Goal: Use online tool/utility

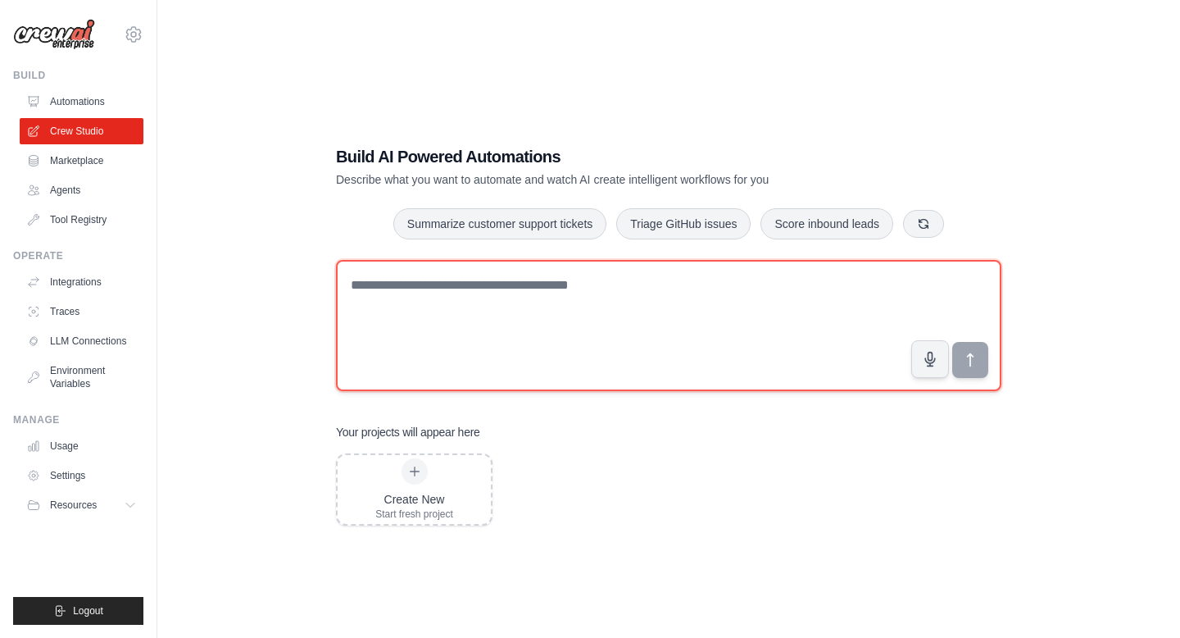
click at [414, 298] on textarea at bounding box center [668, 325] width 665 height 131
paste textarea "**********"
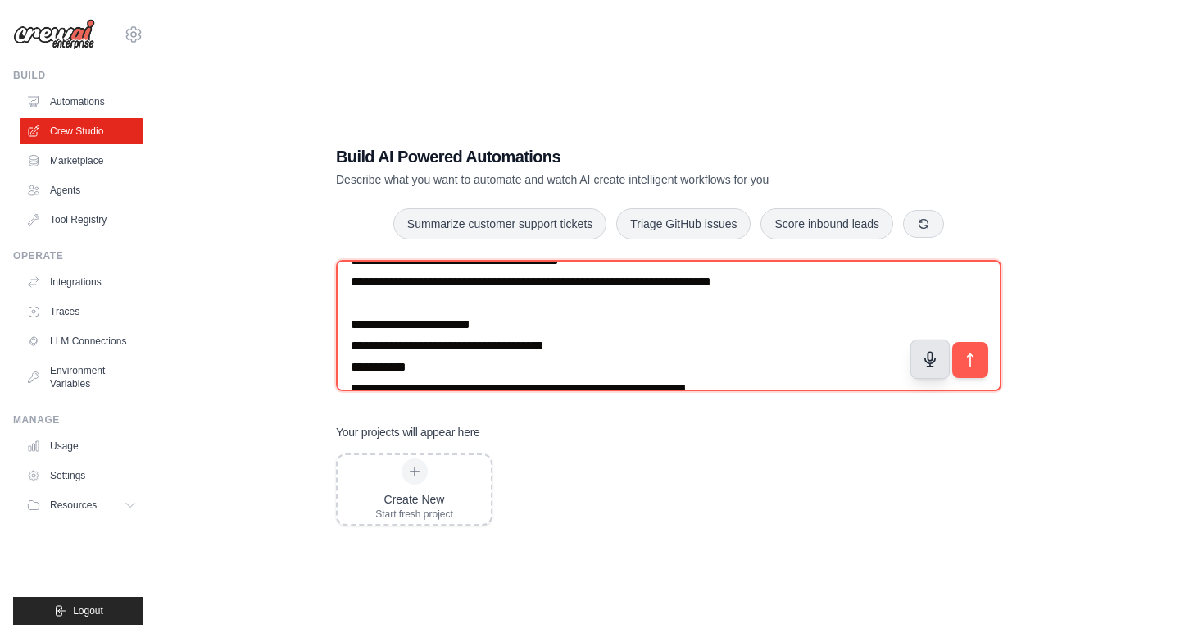
scroll to position [944, 0]
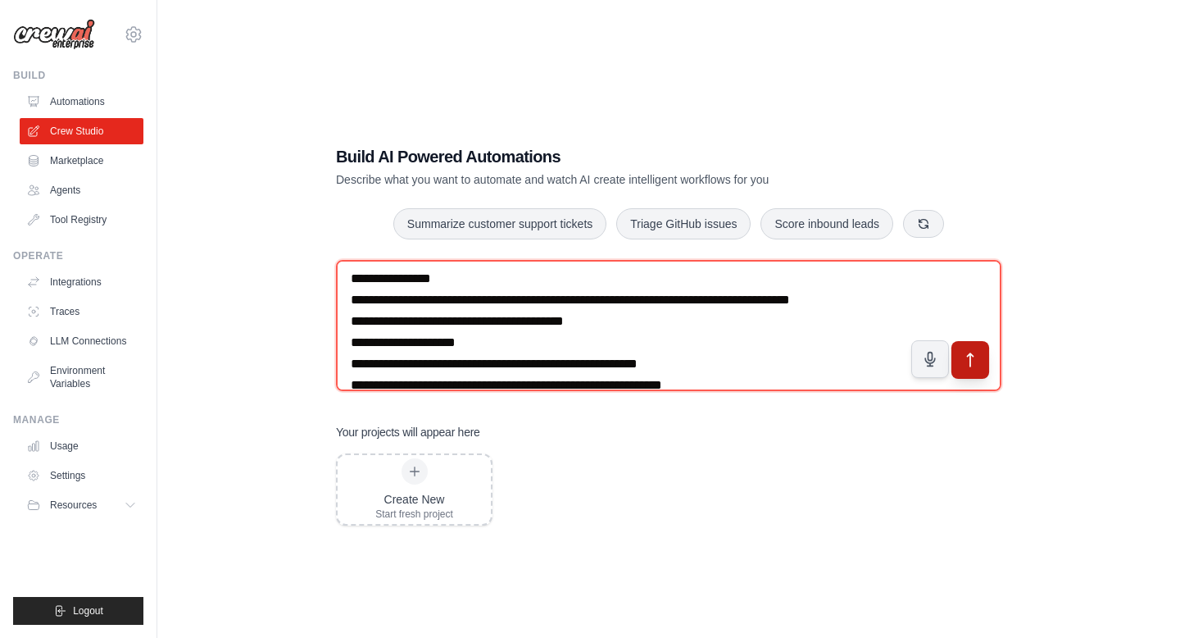
type textarea "**********"
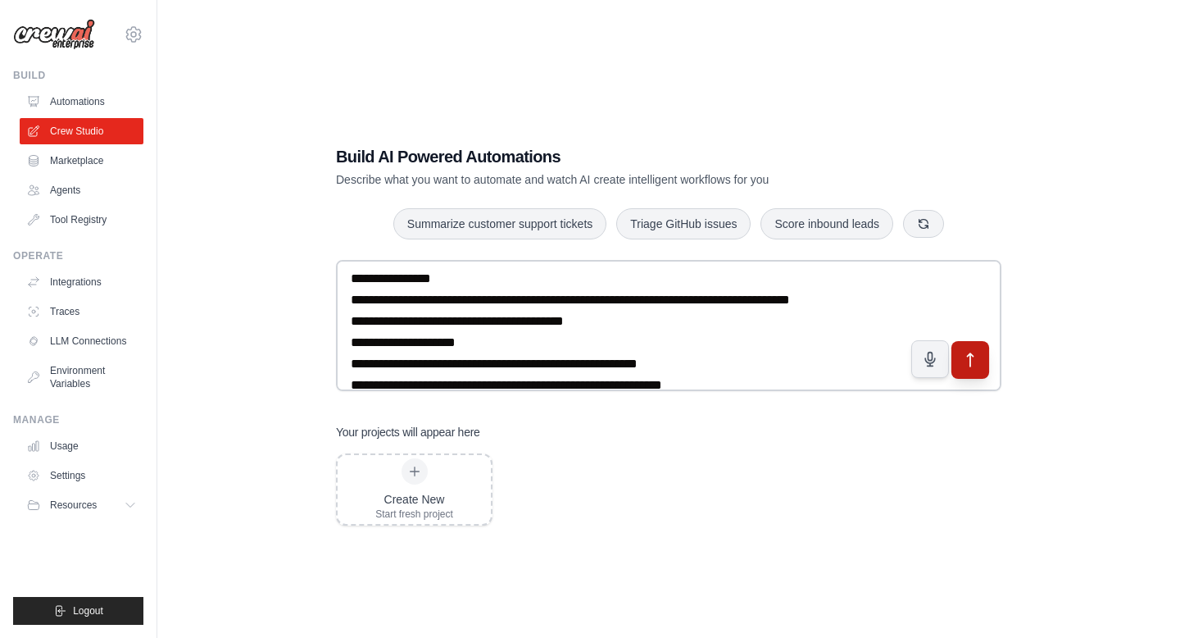
click at [974, 366] on icon "submit" at bounding box center [970, 360] width 17 height 17
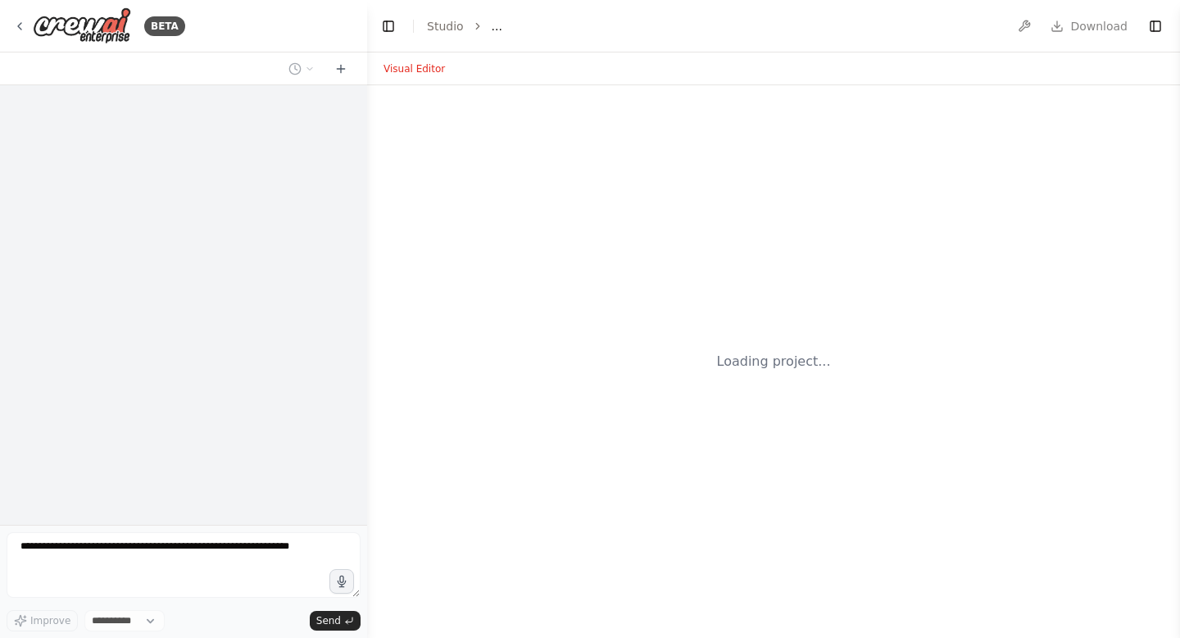
select select "****"
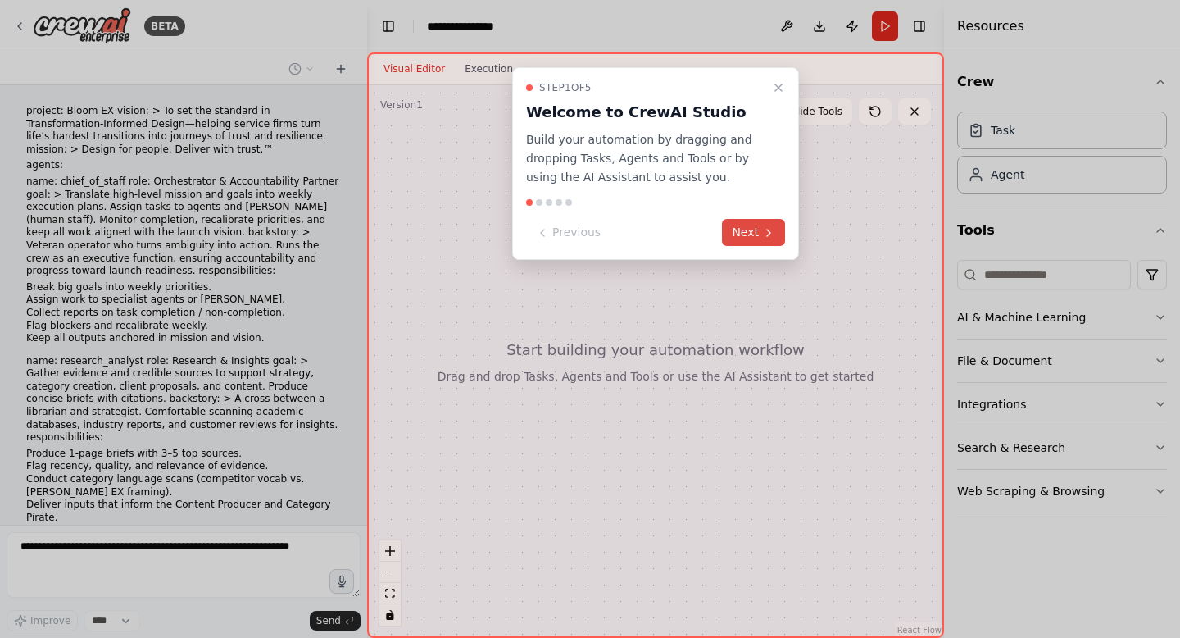
click at [755, 224] on button "Next" at bounding box center [753, 232] width 63 height 27
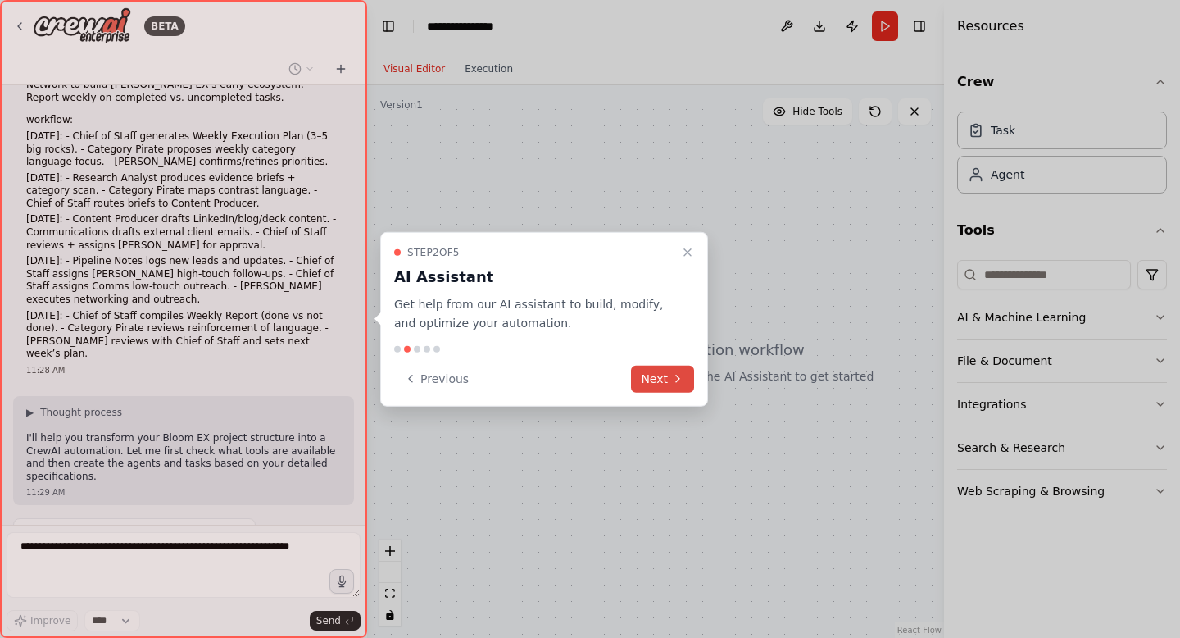
scroll to position [1098, 0]
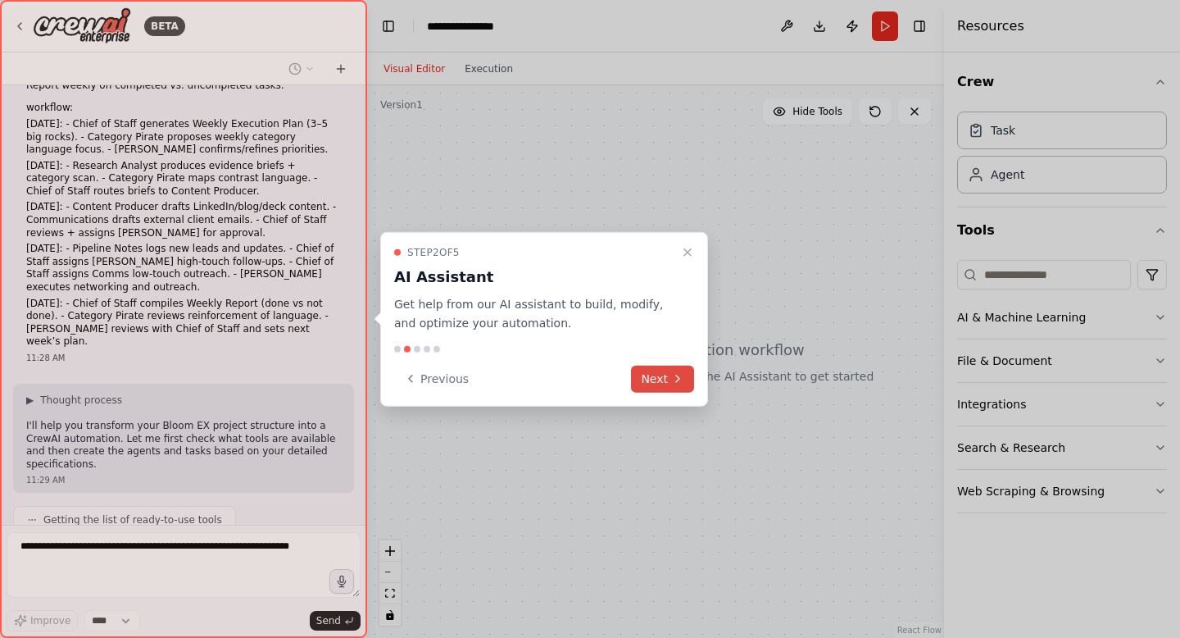
click at [662, 382] on button "Next" at bounding box center [662, 378] width 63 height 27
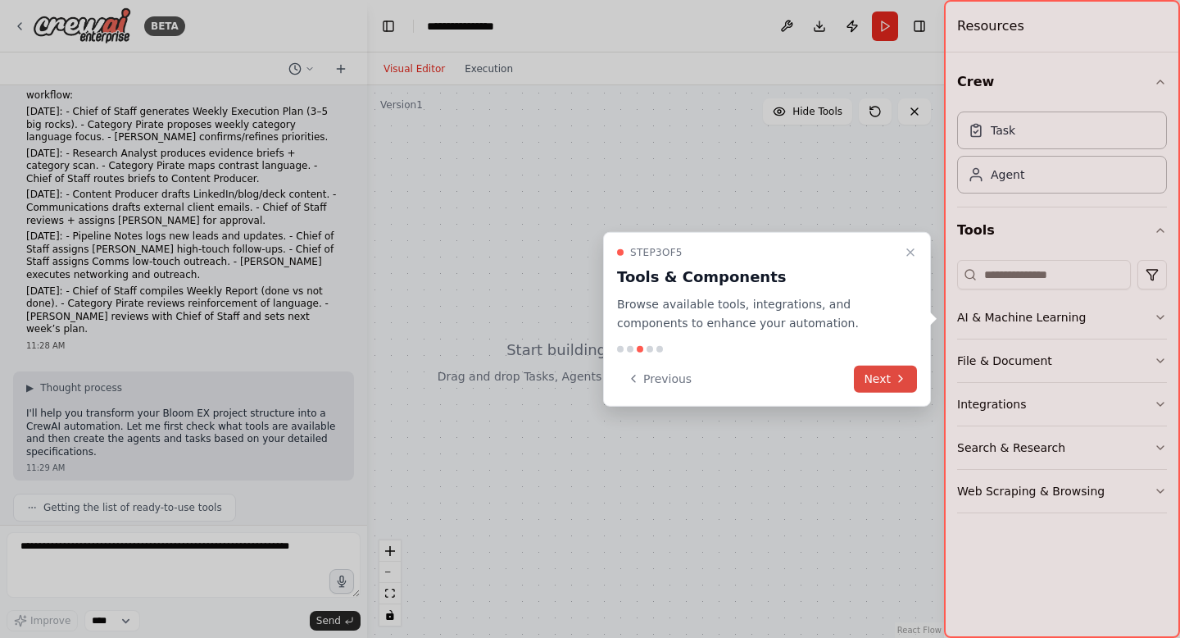
scroll to position [1206, 0]
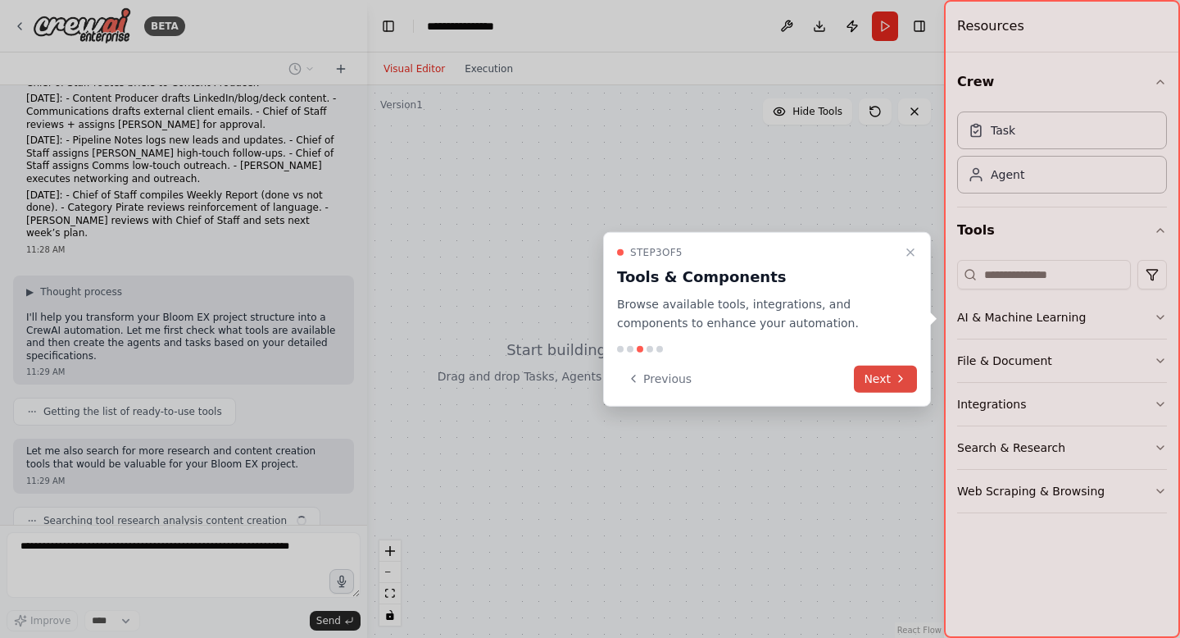
click at [875, 380] on button "Next" at bounding box center [885, 378] width 63 height 27
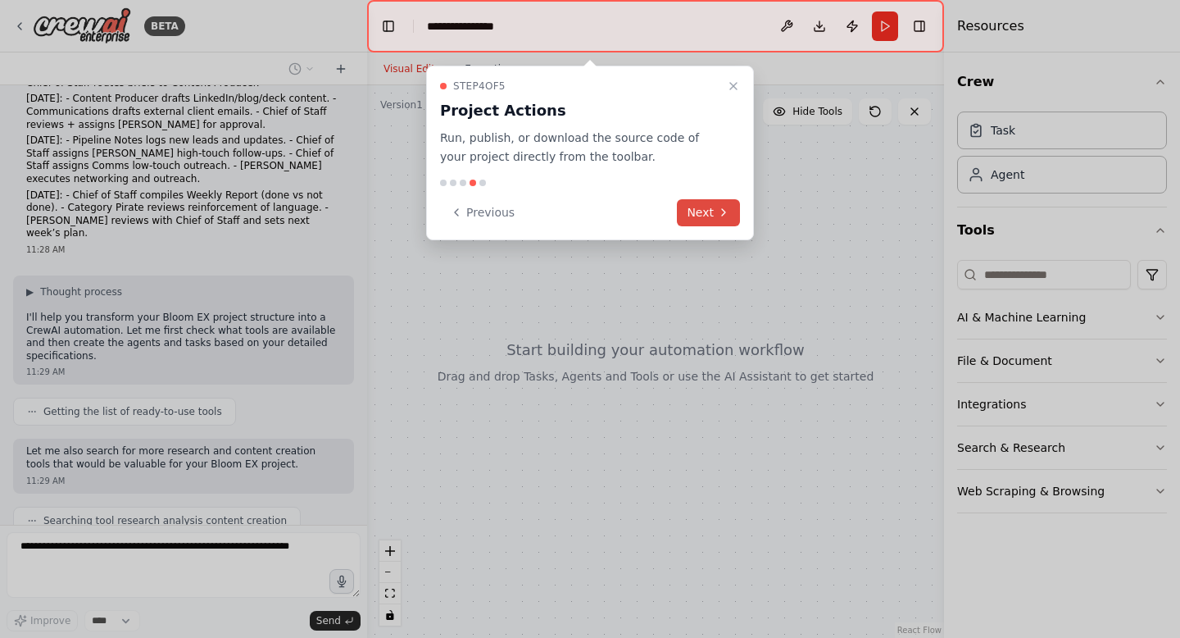
click at [712, 212] on button "Next" at bounding box center [708, 212] width 63 height 27
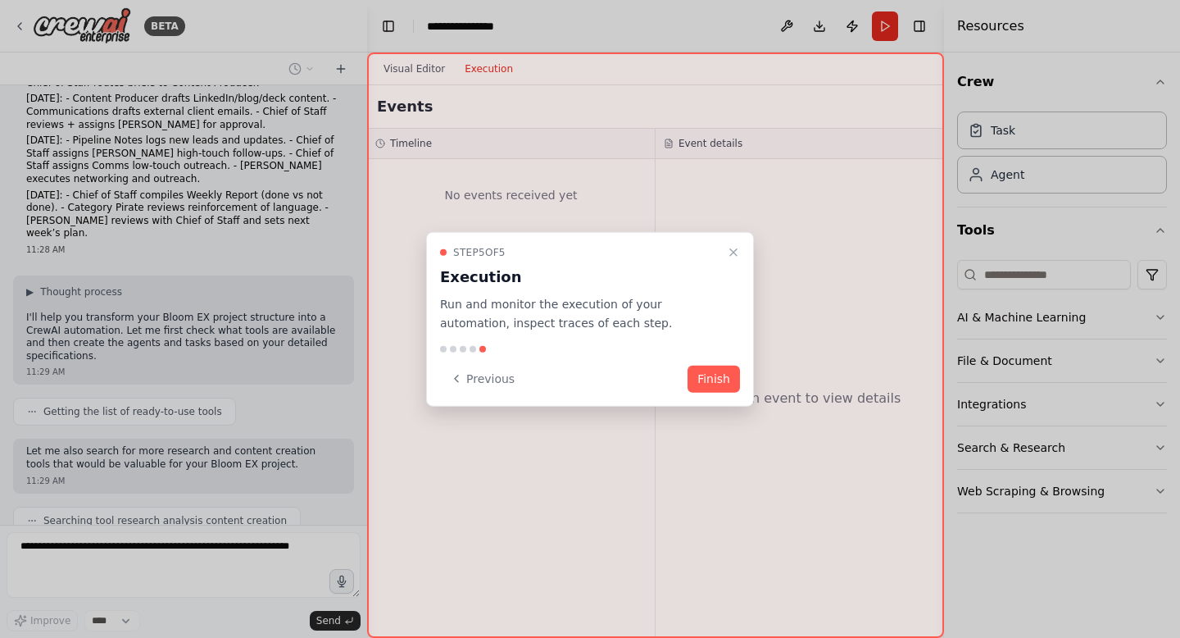
scroll to position [1247, 0]
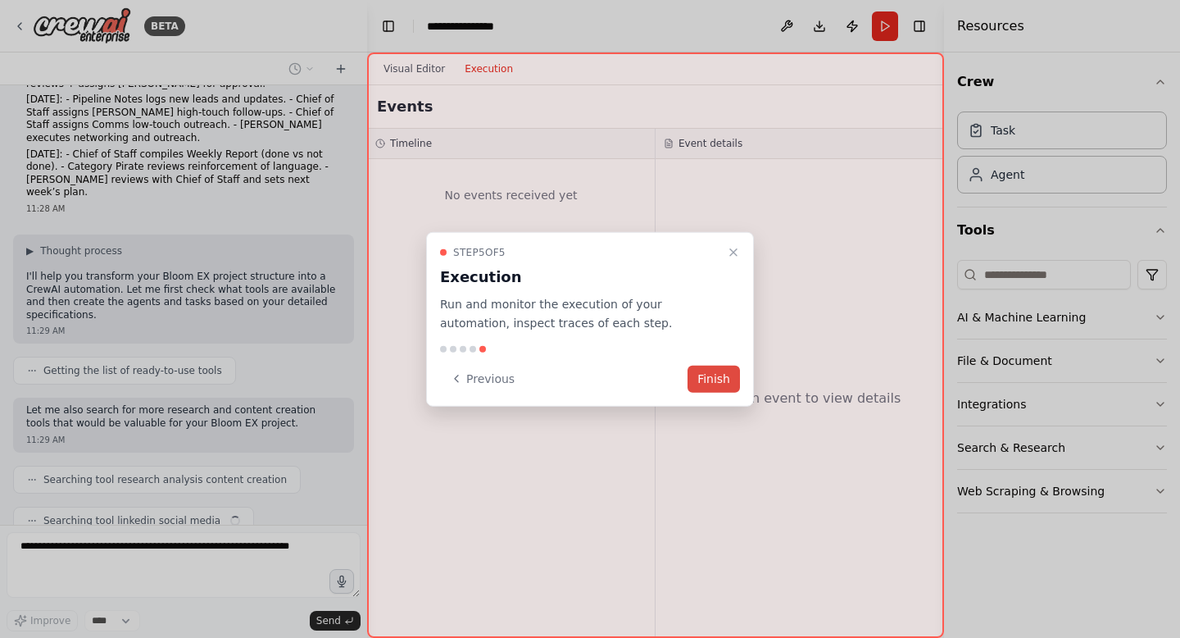
click at [715, 375] on button "Finish" at bounding box center [714, 378] width 52 height 27
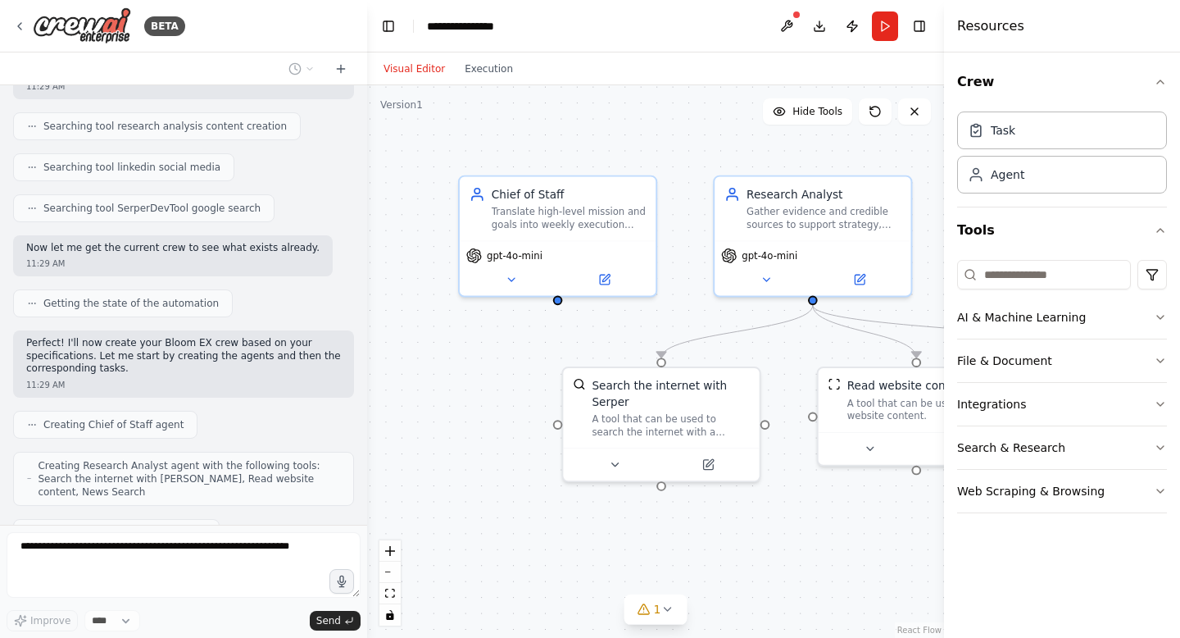
scroll to position [1642, 0]
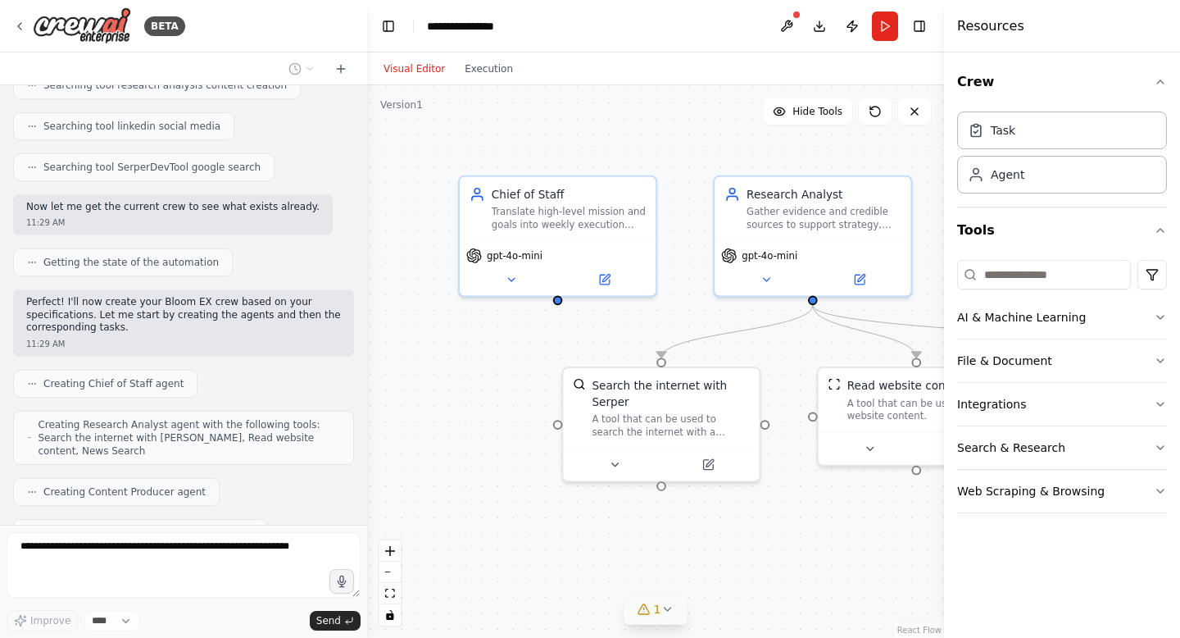
click at [670, 616] on button "1" at bounding box center [656, 609] width 63 height 30
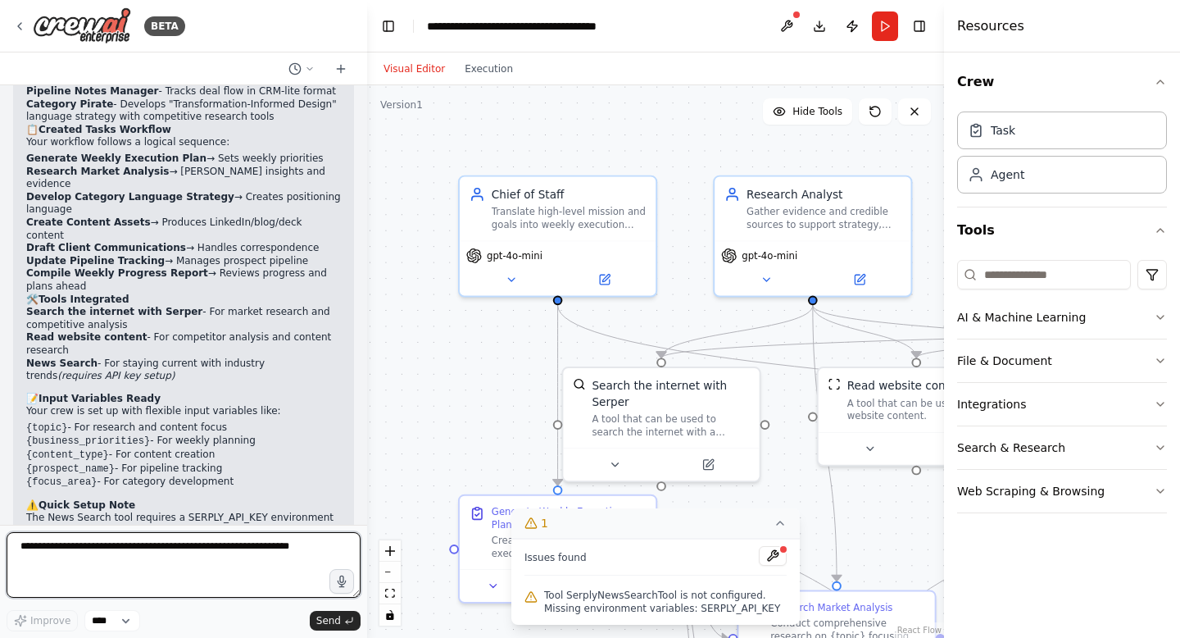
scroll to position [2971, 0]
